Goal: Task Accomplishment & Management: Complete application form

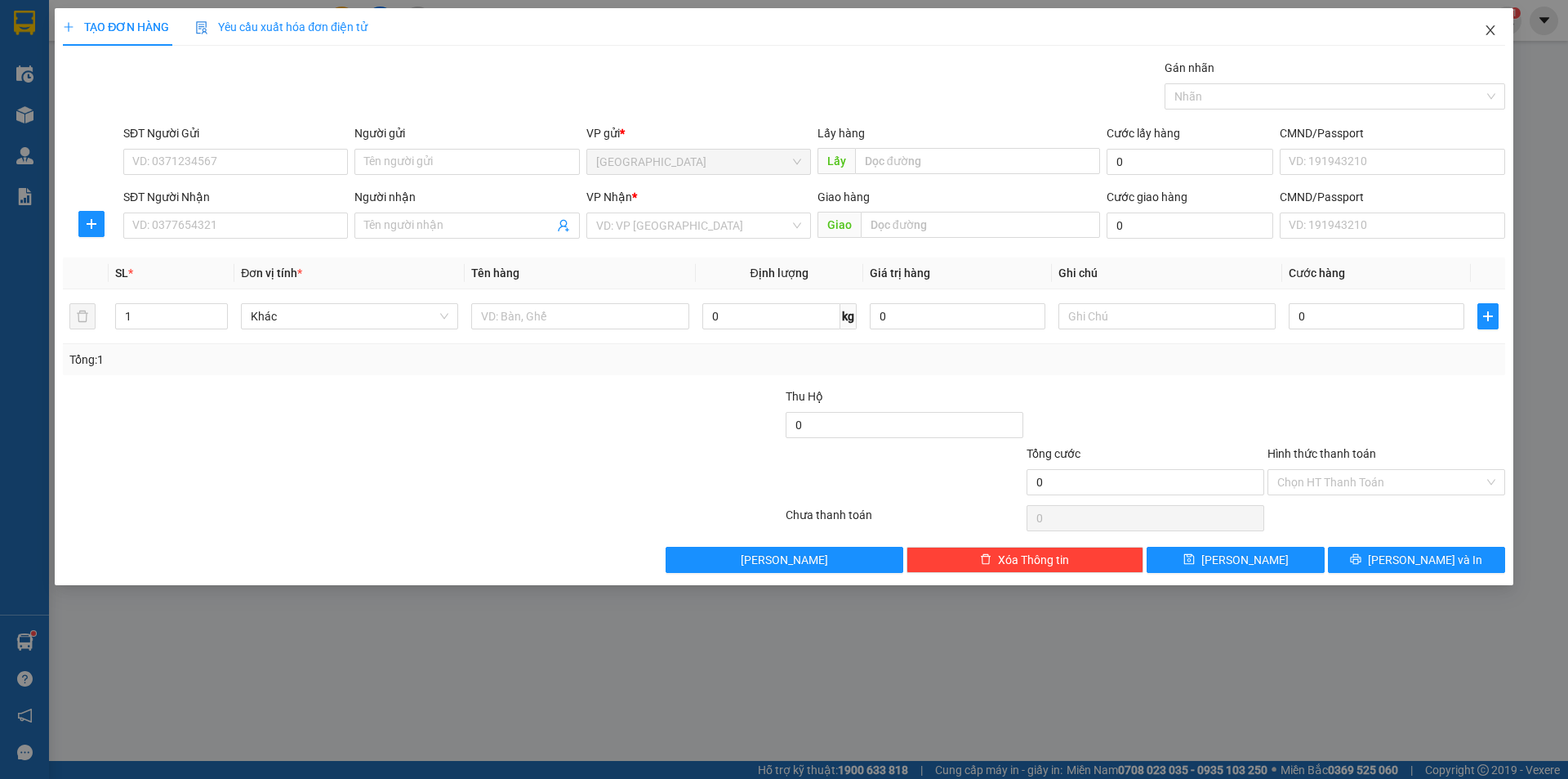
click at [1492, 27] on icon "close" at bounding box center [1491, 30] width 13 height 13
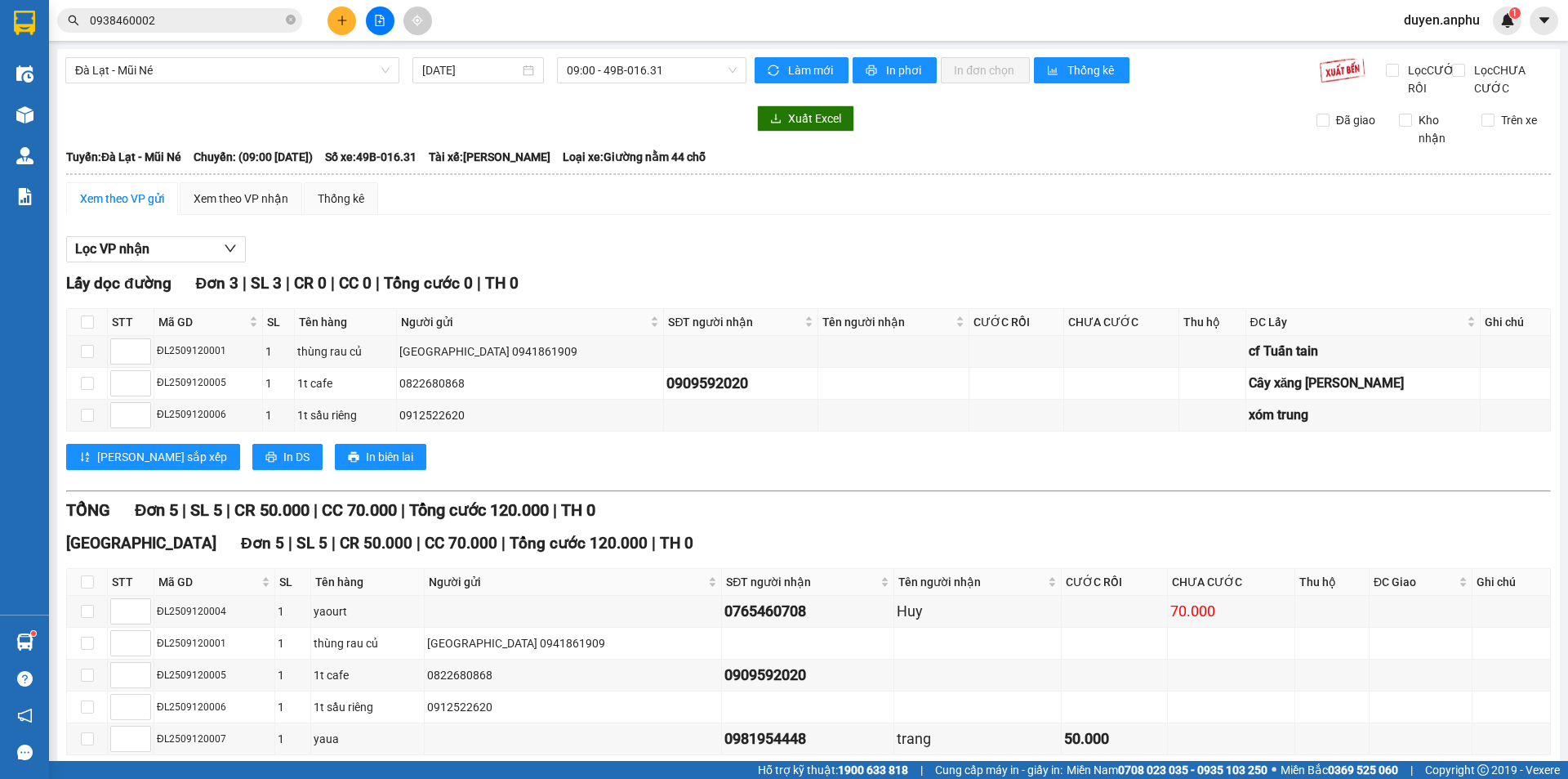
click at [340, 21] on icon "plus" at bounding box center [342, 20] width 11 height 11
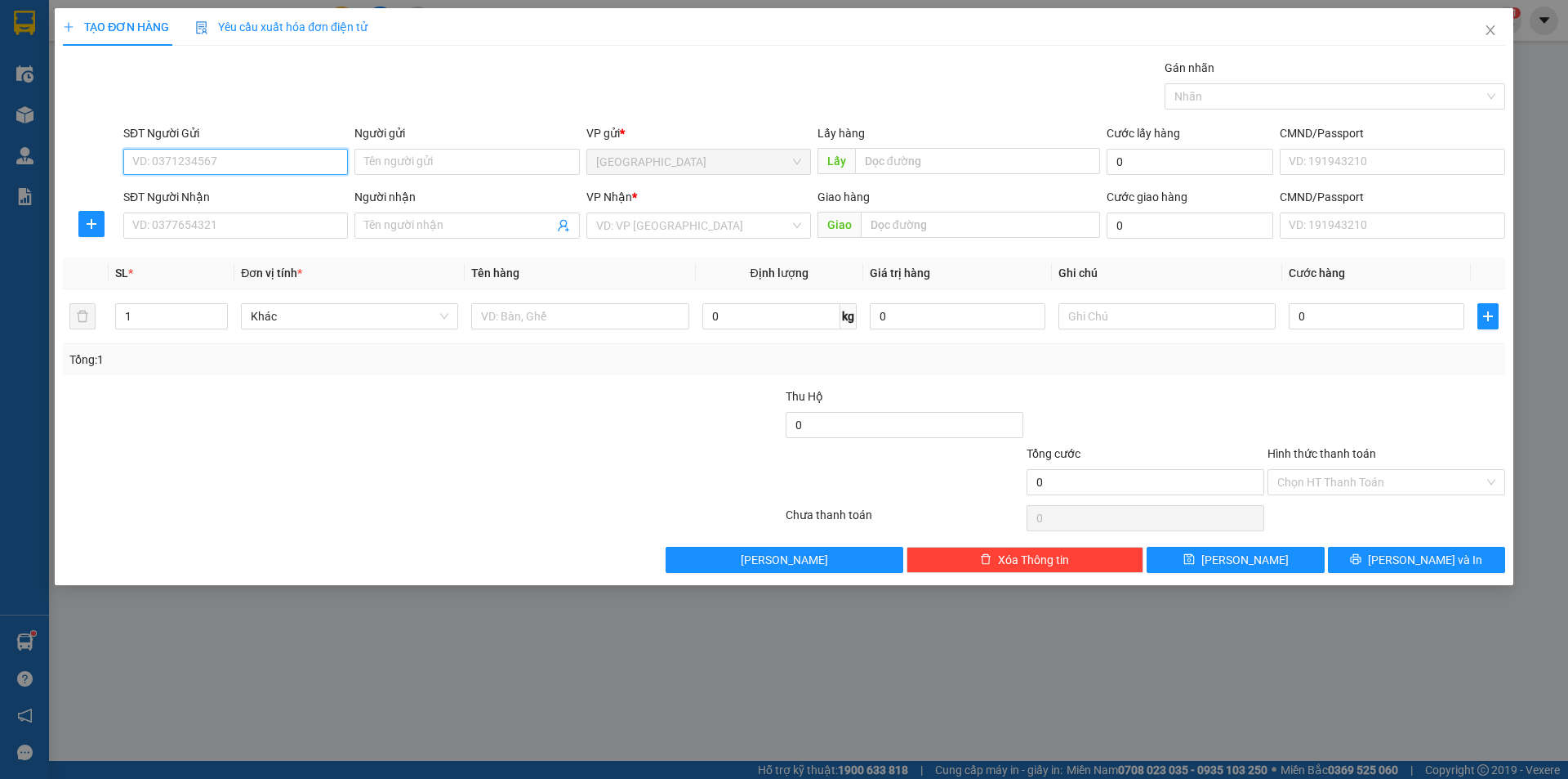
click at [170, 162] on input "SĐT Người Gửi" at bounding box center [236, 162] width 225 height 27
drag, startPoint x: 159, startPoint y: 147, endPoint x: 110, endPoint y: 167, distance: 52.9
click at [110, 167] on div "SĐT Người Gửi 036 Người gửi Tên người gửi VP gửi * [GEOGRAPHIC_DATA] Lấy hàng L…" at bounding box center [784, 153] width 1445 height 57
click at [179, 166] on input "036" at bounding box center [236, 162] width 225 height 27
click at [142, 162] on input "036" at bounding box center [236, 162] width 225 height 27
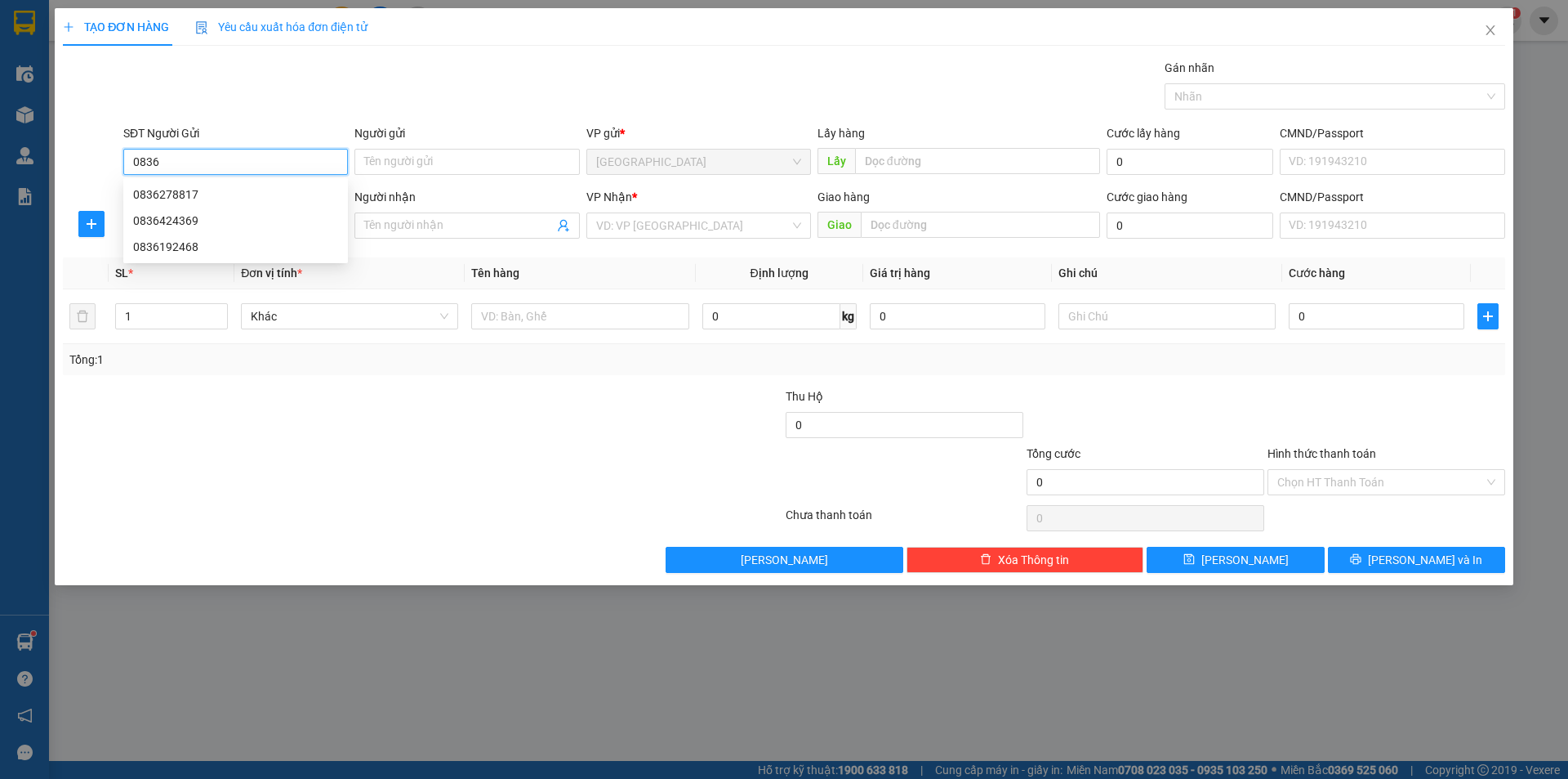
click at [179, 158] on input "0836" at bounding box center [236, 162] width 225 height 27
type input "0836278817"
click at [166, 192] on div "0836278817" at bounding box center [236, 194] width 205 height 18
type input "0972346175"
type input "[PERSON_NAME]"
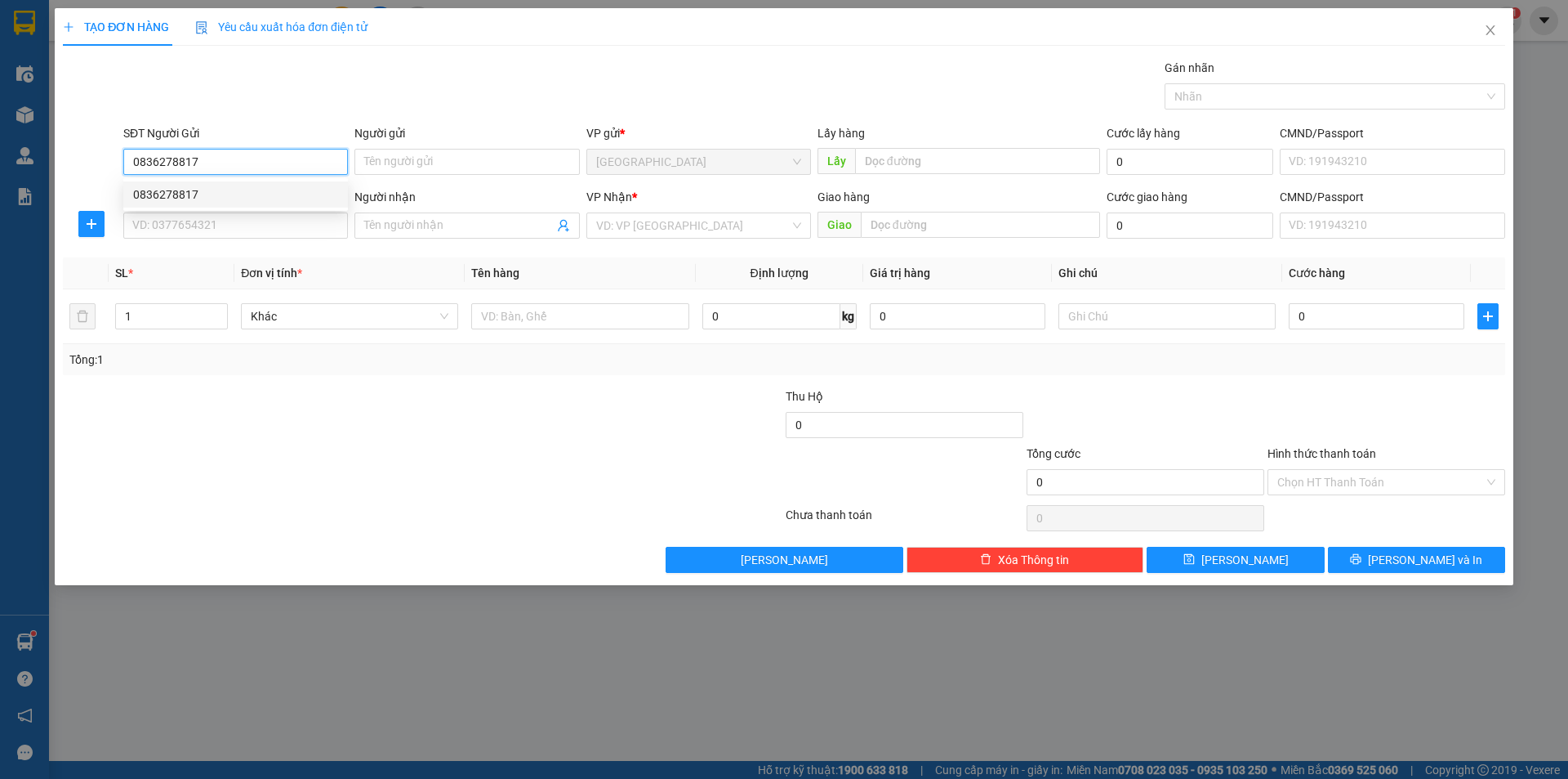
type input "72 HTK"
type input "150.000"
type input "0836278817"
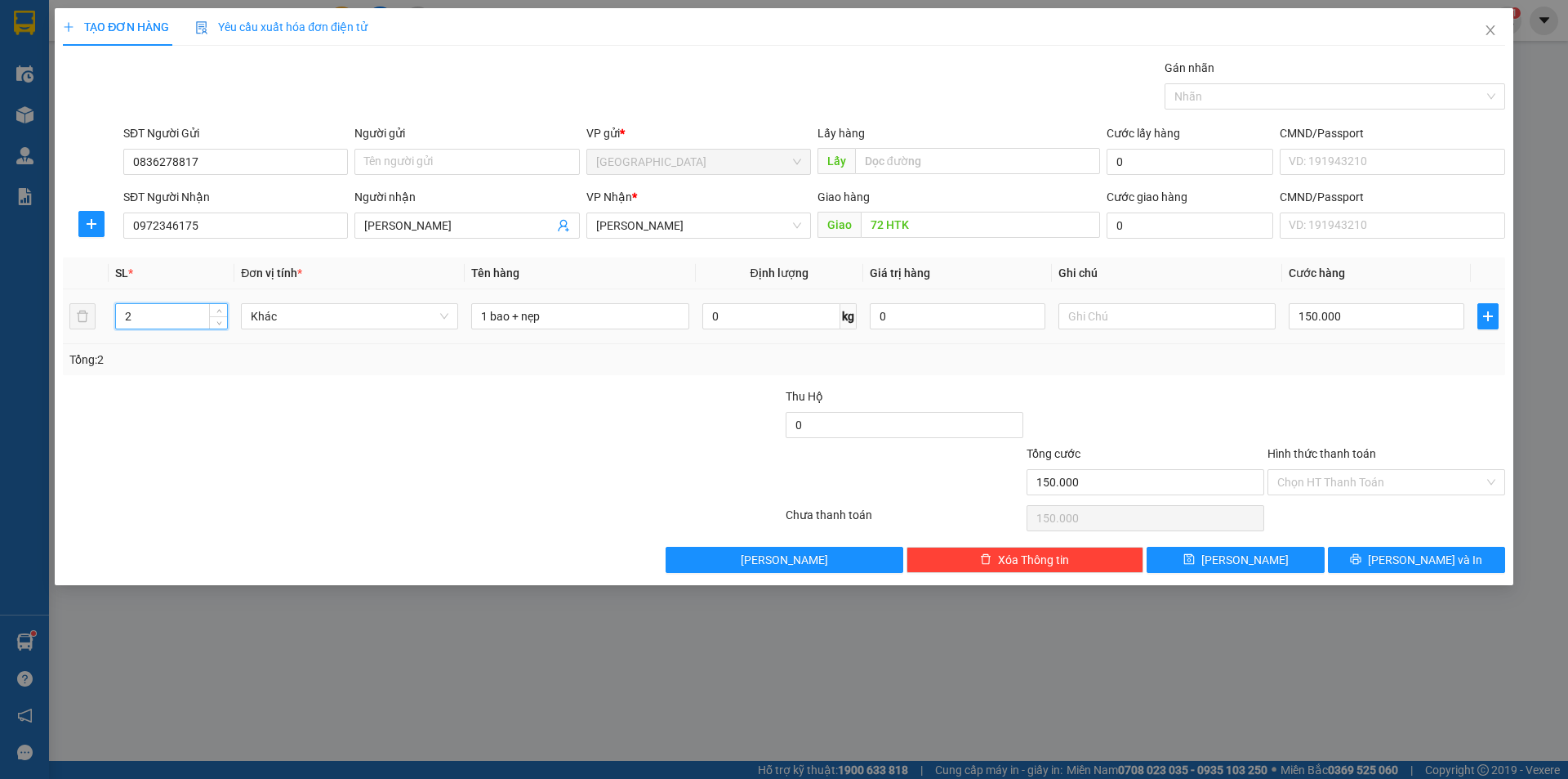
drag, startPoint x: 135, startPoint y: 321, endPoint x: 0, endPoint y: 311, distance: 135.4
click at [0, 314] on div "TẠO ĐƠN HÀNG Yêu cầu xuất hóa đơn điện tử Transit Pickup Surcharge Ids Transit …" at bounding box center [784, 390] width 1568 height 779
type input "1"
click at [161, 315] on input "number" at bounding box center [171, 316] width 111 height 25
type input "1"
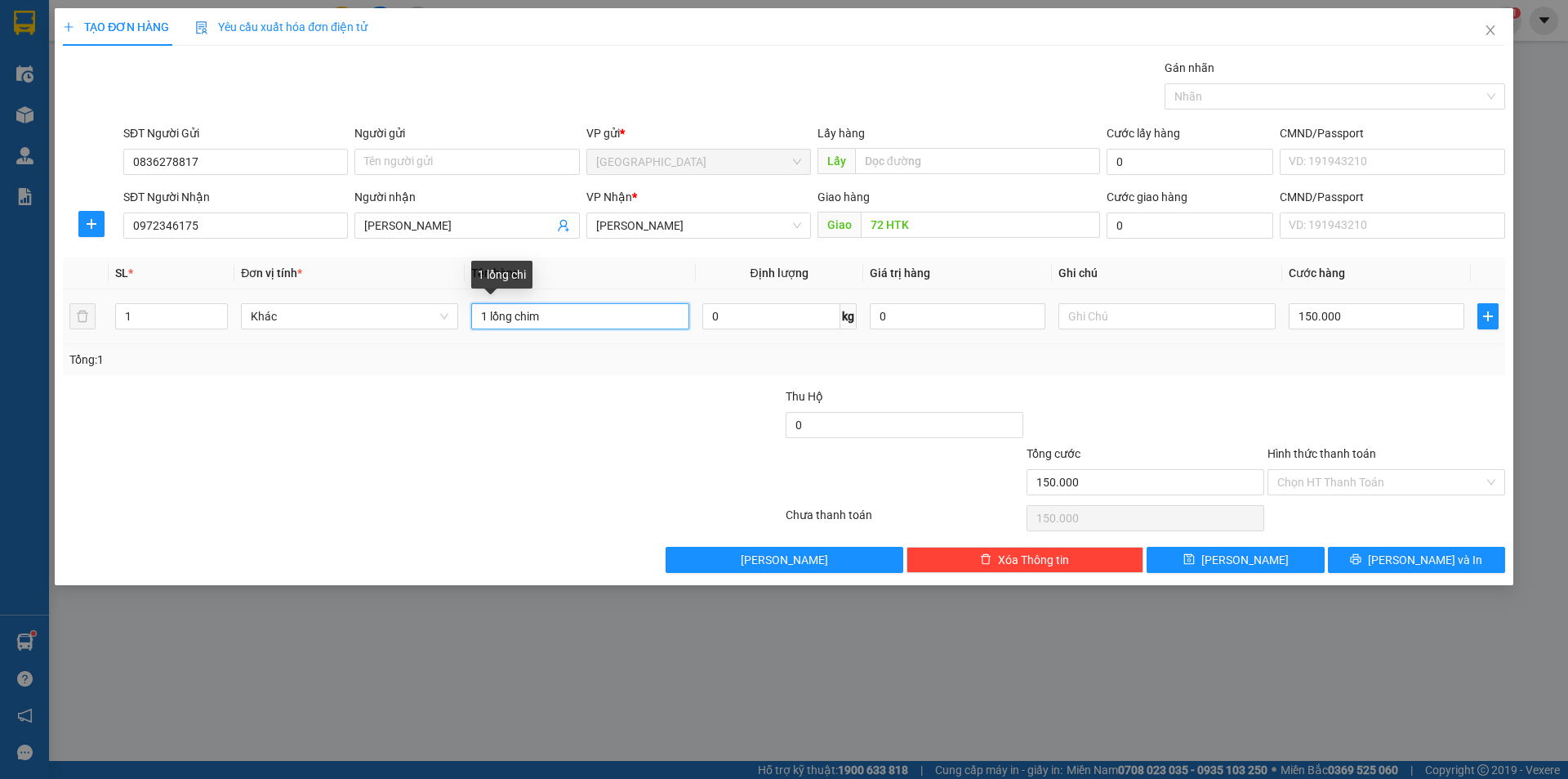
type input "1 lồng chim"
type input "1"
type input "10"
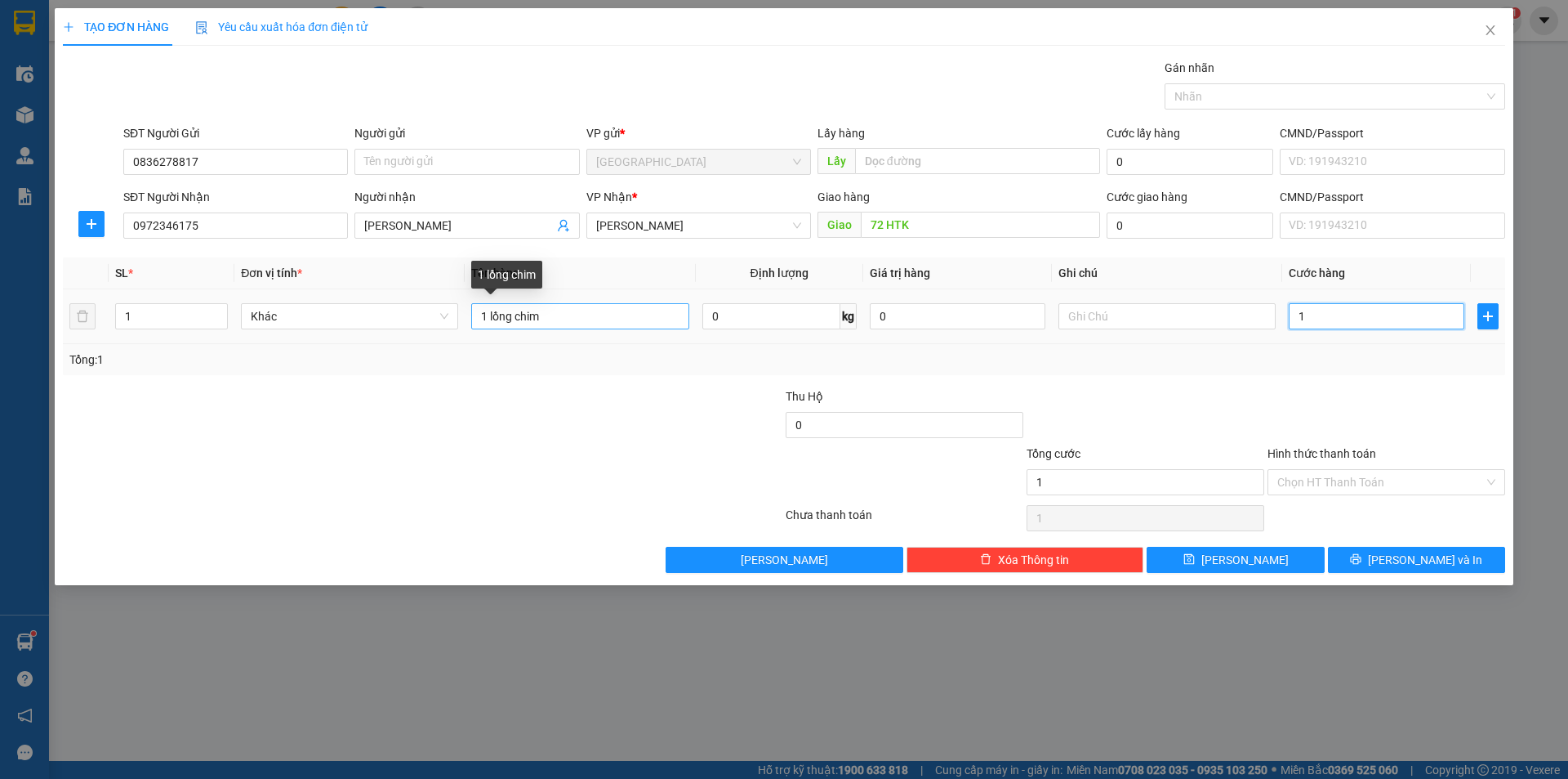
type input "10"
type input "100"
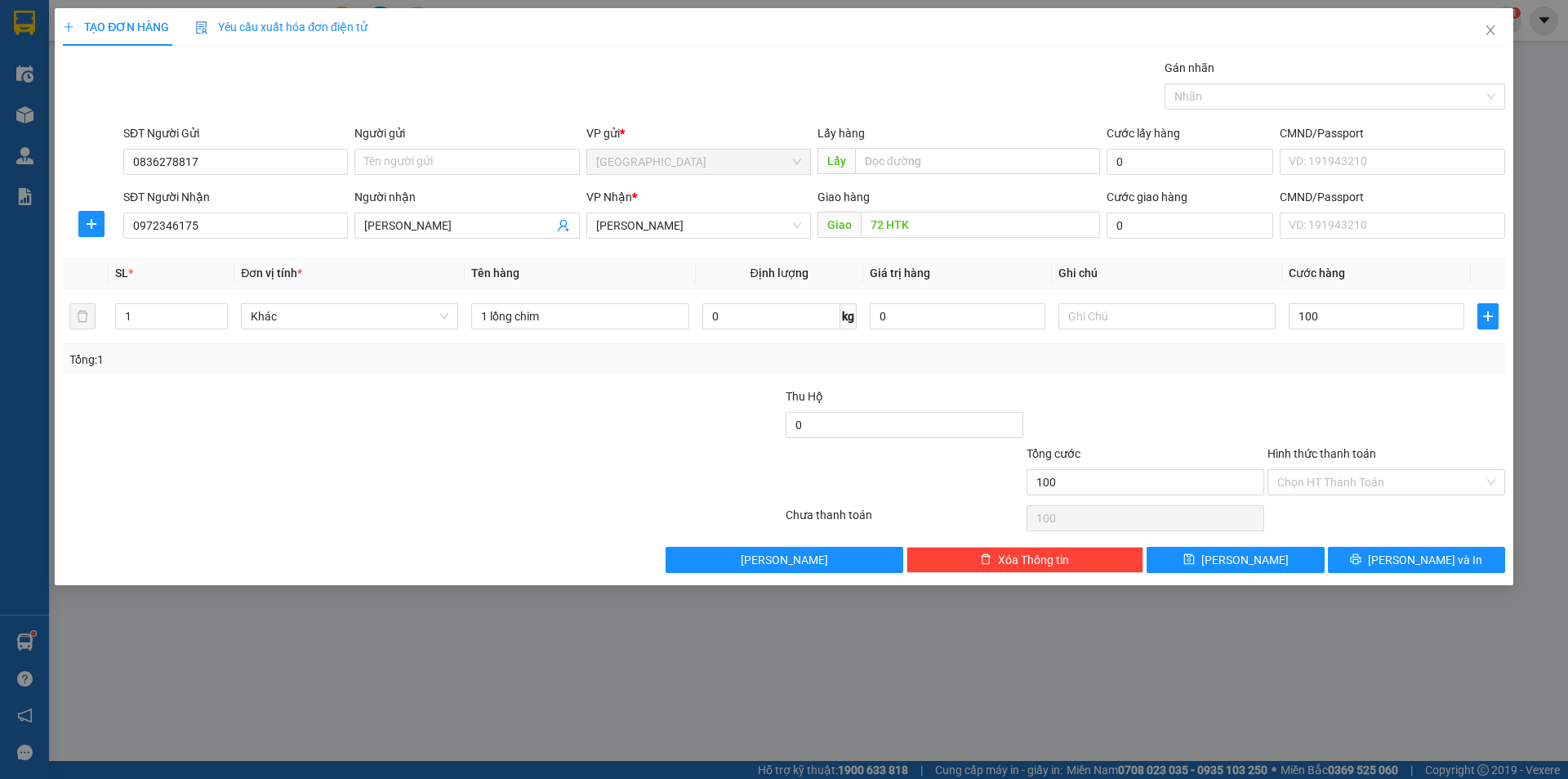
type input "100.000"
click at [1140, 396] on div at bounding box center [1145, 416] width 241 height 57
click at [1355, 488] on input "Hình thức thanh toán" at bounding box center [1381, 483] width 207 height 25
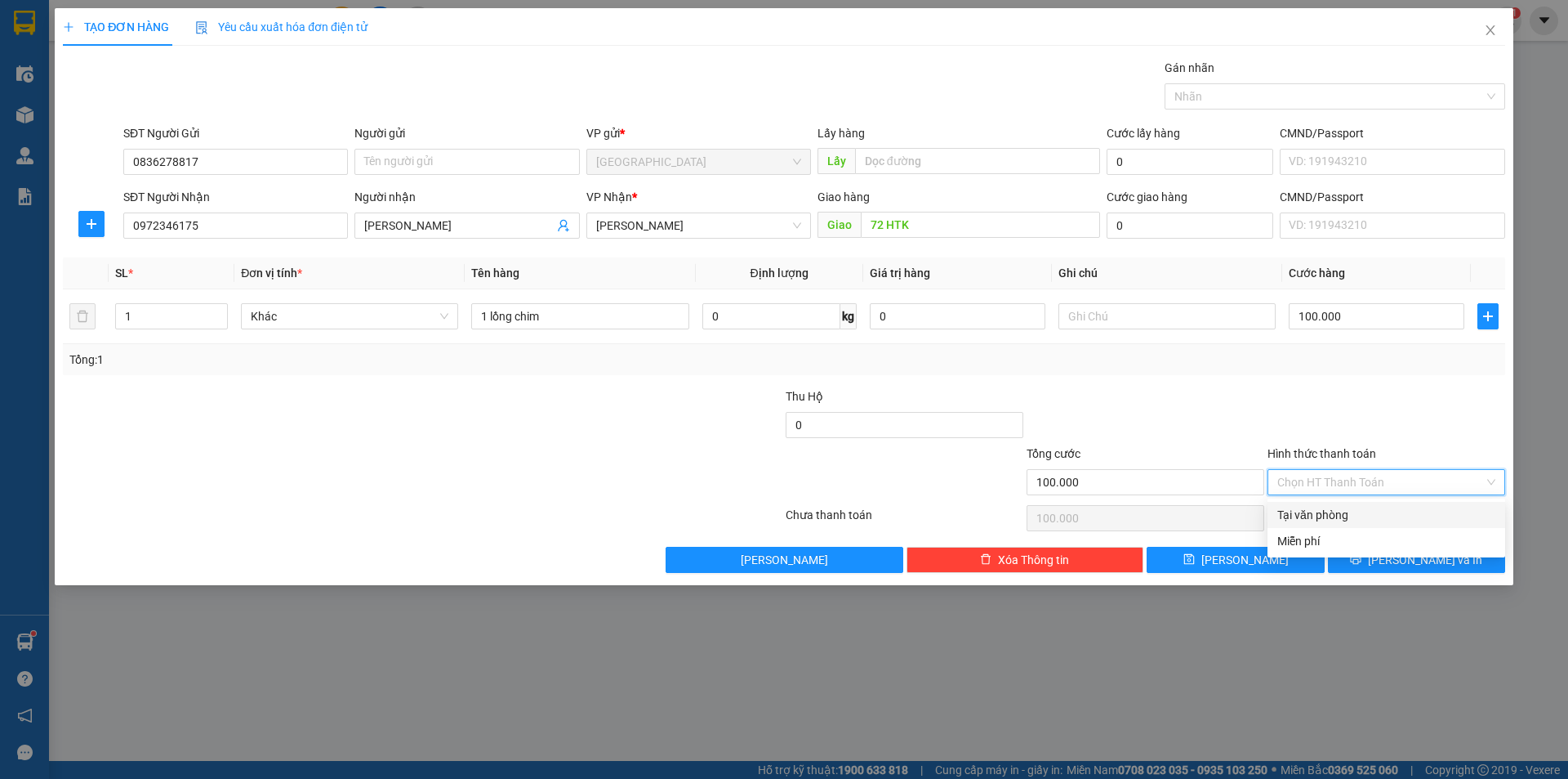
click at [1332, 518] on div "Tại văn phòng" at bounding box center [1387, 514] width 218 height 18
type input "0"
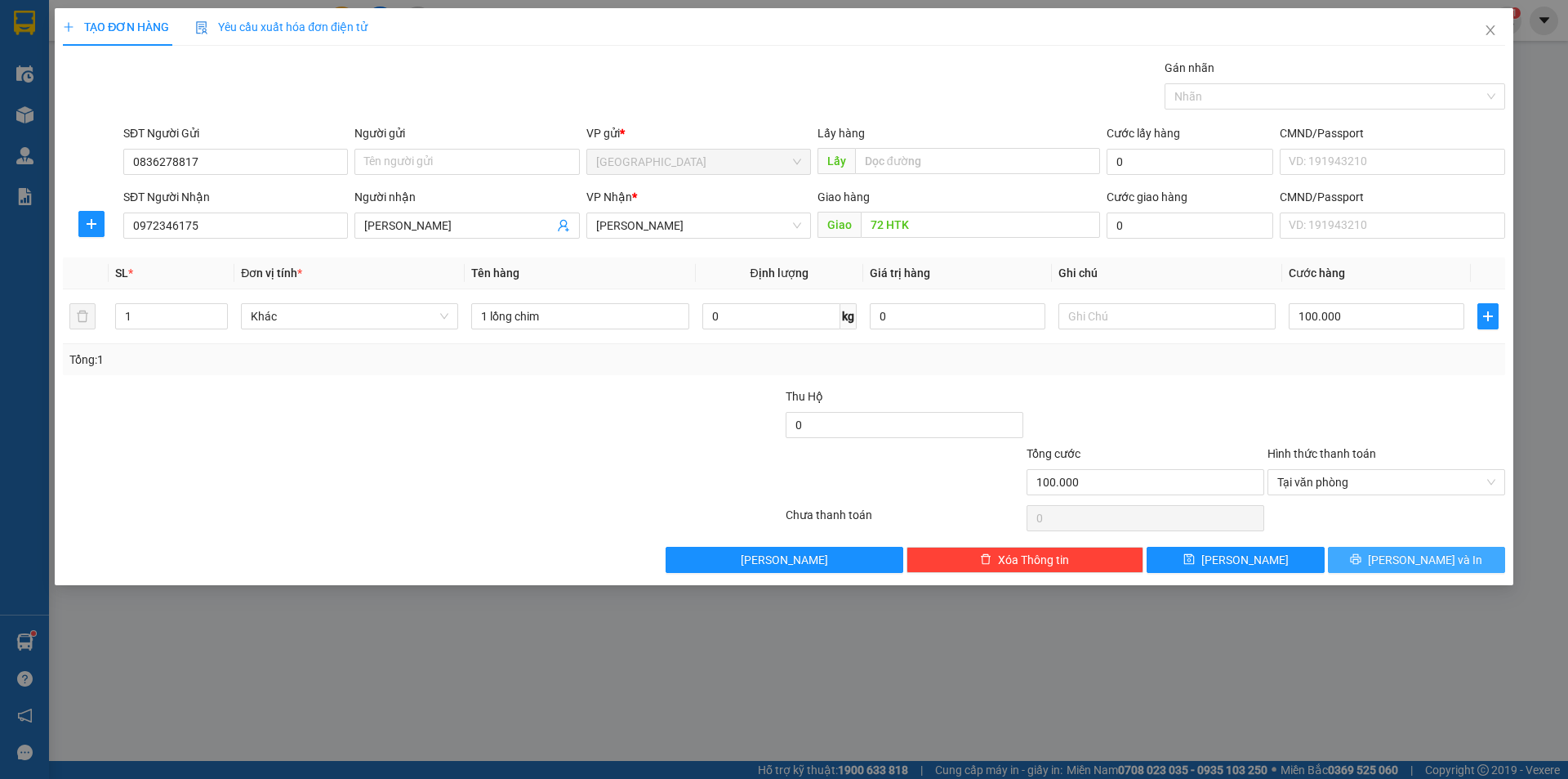
click at [1422, 557] on span "[PERSON_NAME] và In" at bounding box center [1426, 560] width 114 height 18
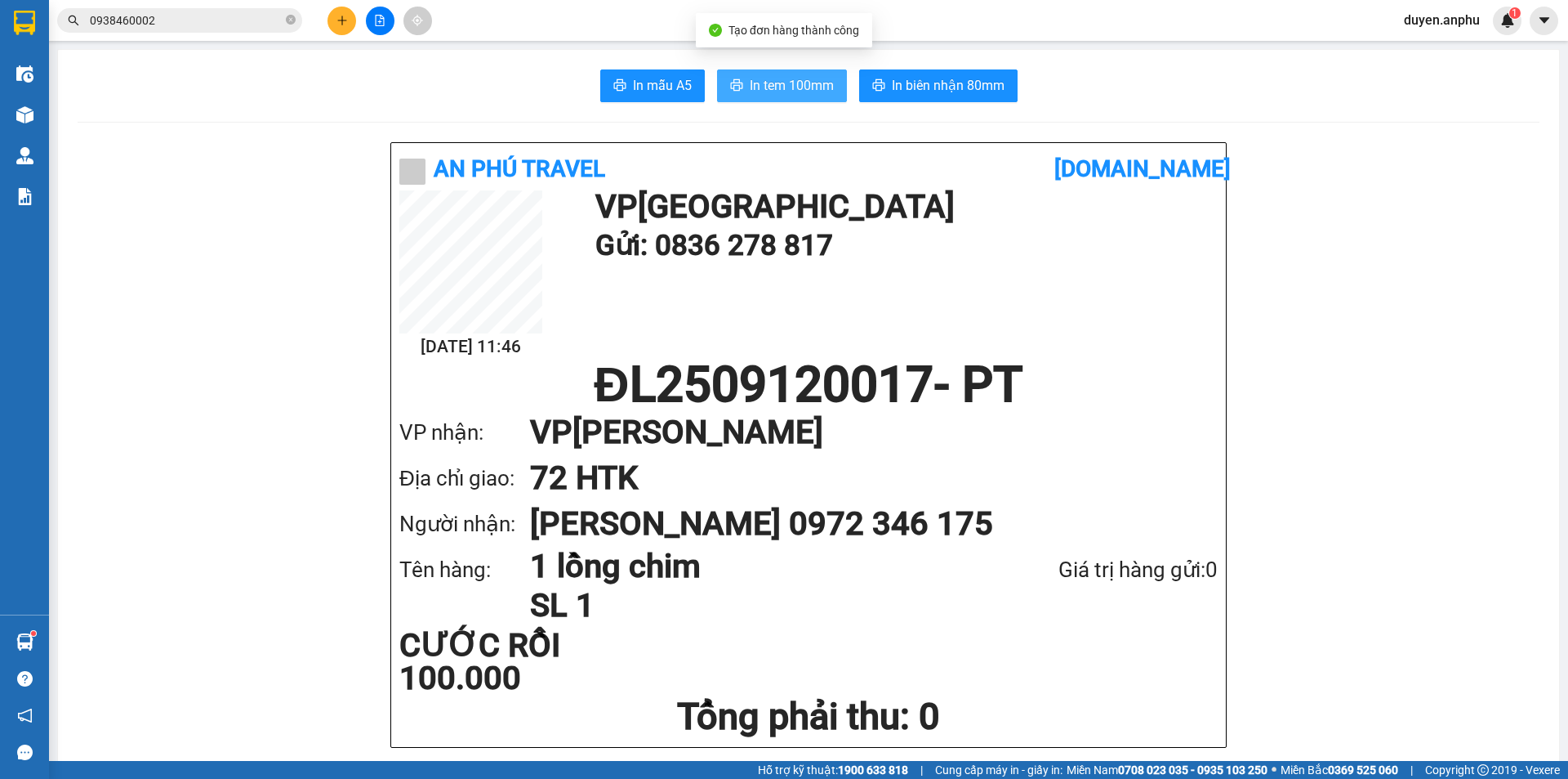
click at [781, 80] on span "In tem 100mm" at bounding box center [792, 86] width 85 height 21
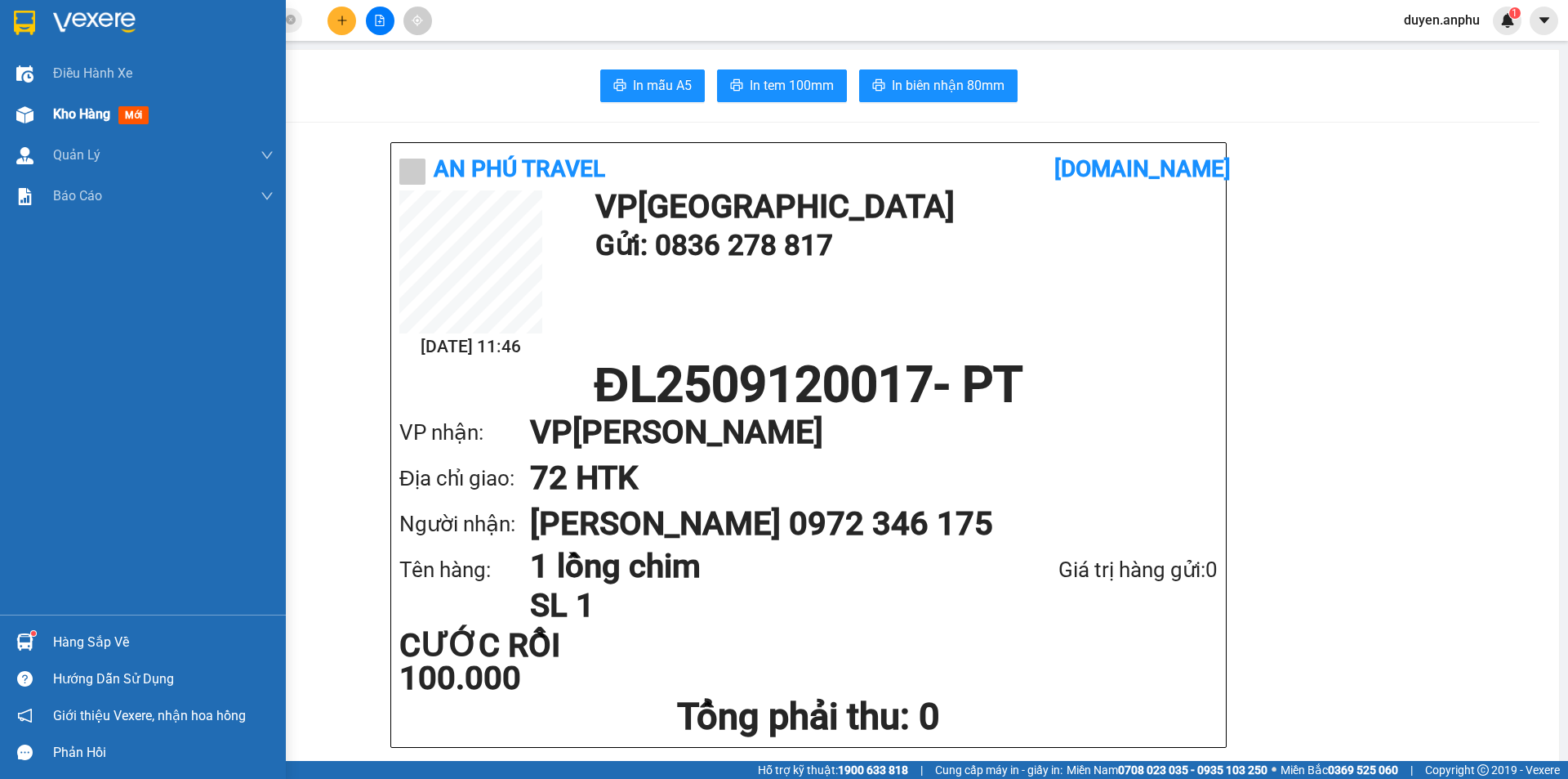
click at [79, 111] on span "Kho hàng" at bounding box center [82, 114] width 57 height 15
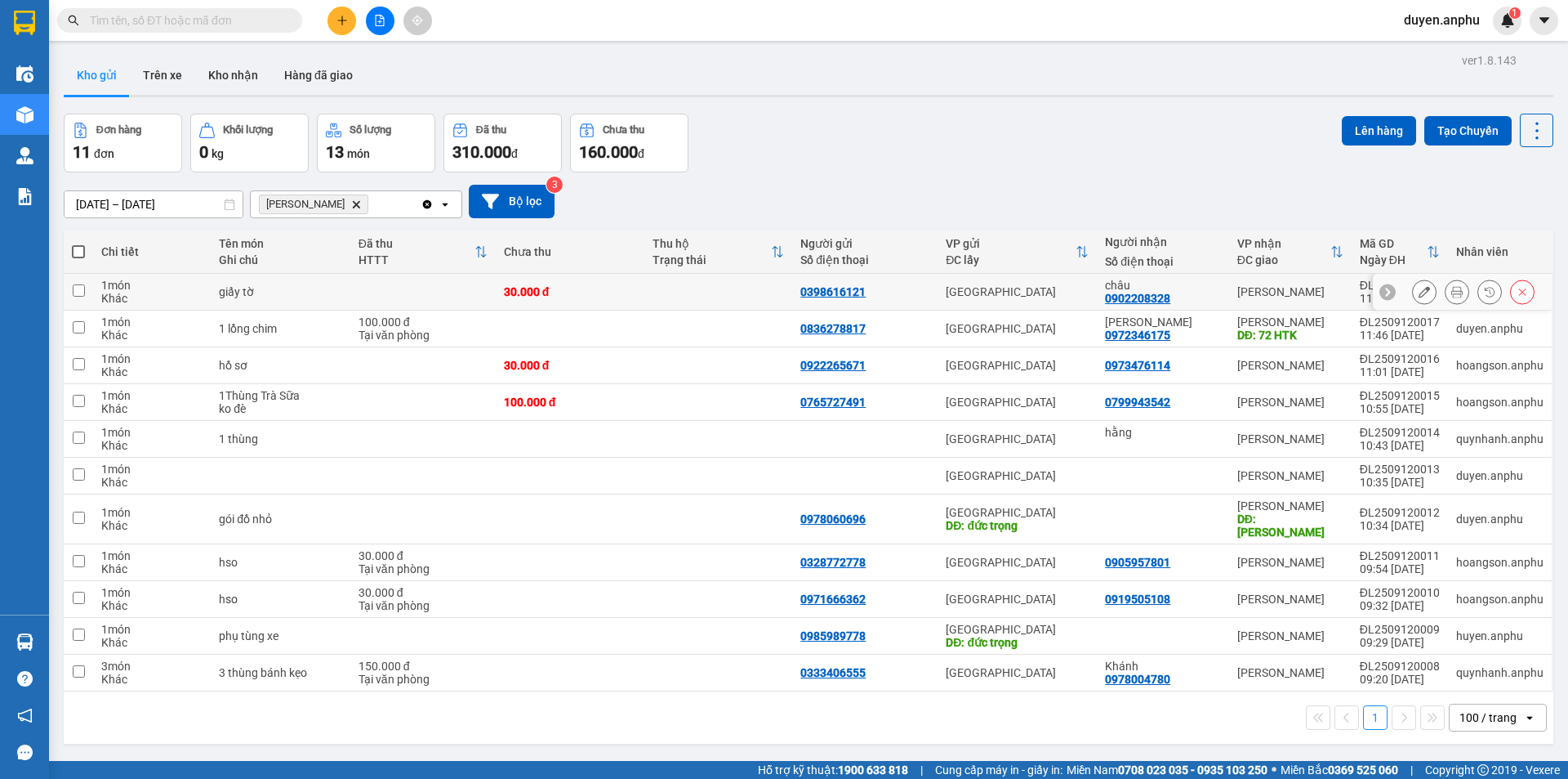
click at [1455, 291] on button at bounding box center [1457, 292] width 23 height 28
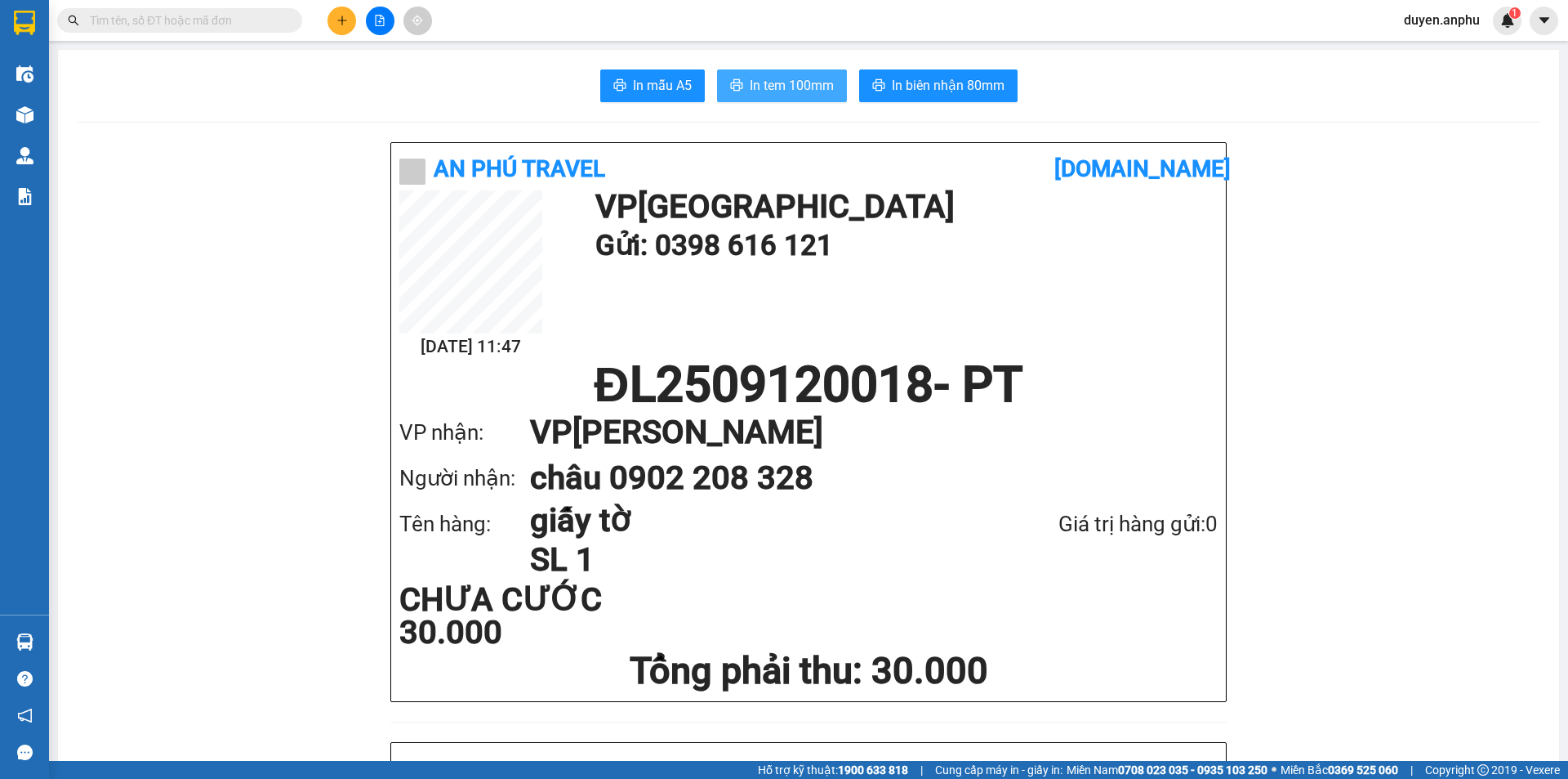
click at [772, 85] on span "In tem 100mm" at bounding box center [792, 86] width 85 height 21
